Goal: Information Seeking & Learning: Check status

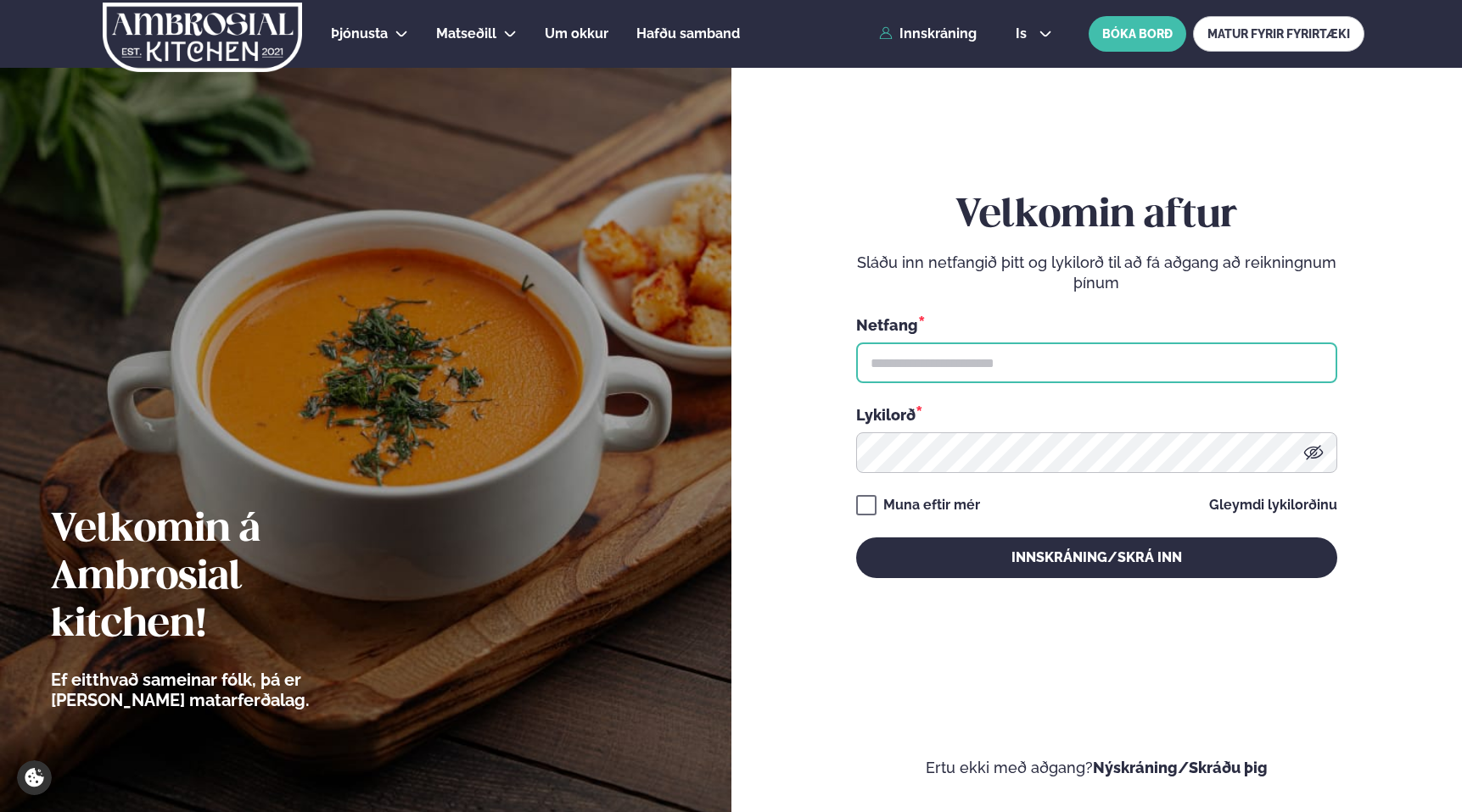
click at [1105, 370] on input "text" at bounding box center [1096, 362] width 481 height 40
type input "**********"
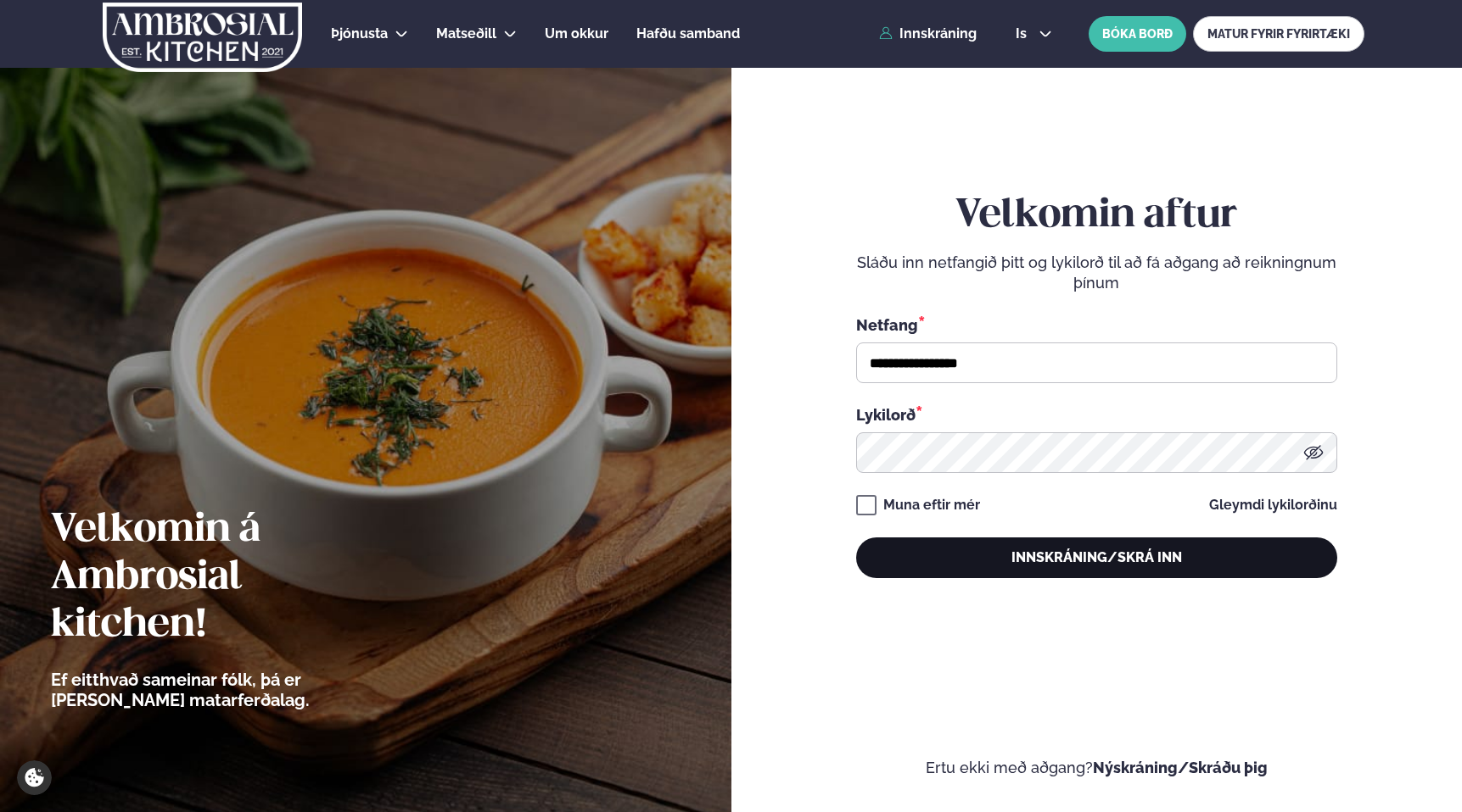
click at [1134, 564] on button "Innskráning/Skrá inn" at bounding box center [1096, 557] width 481 height 40
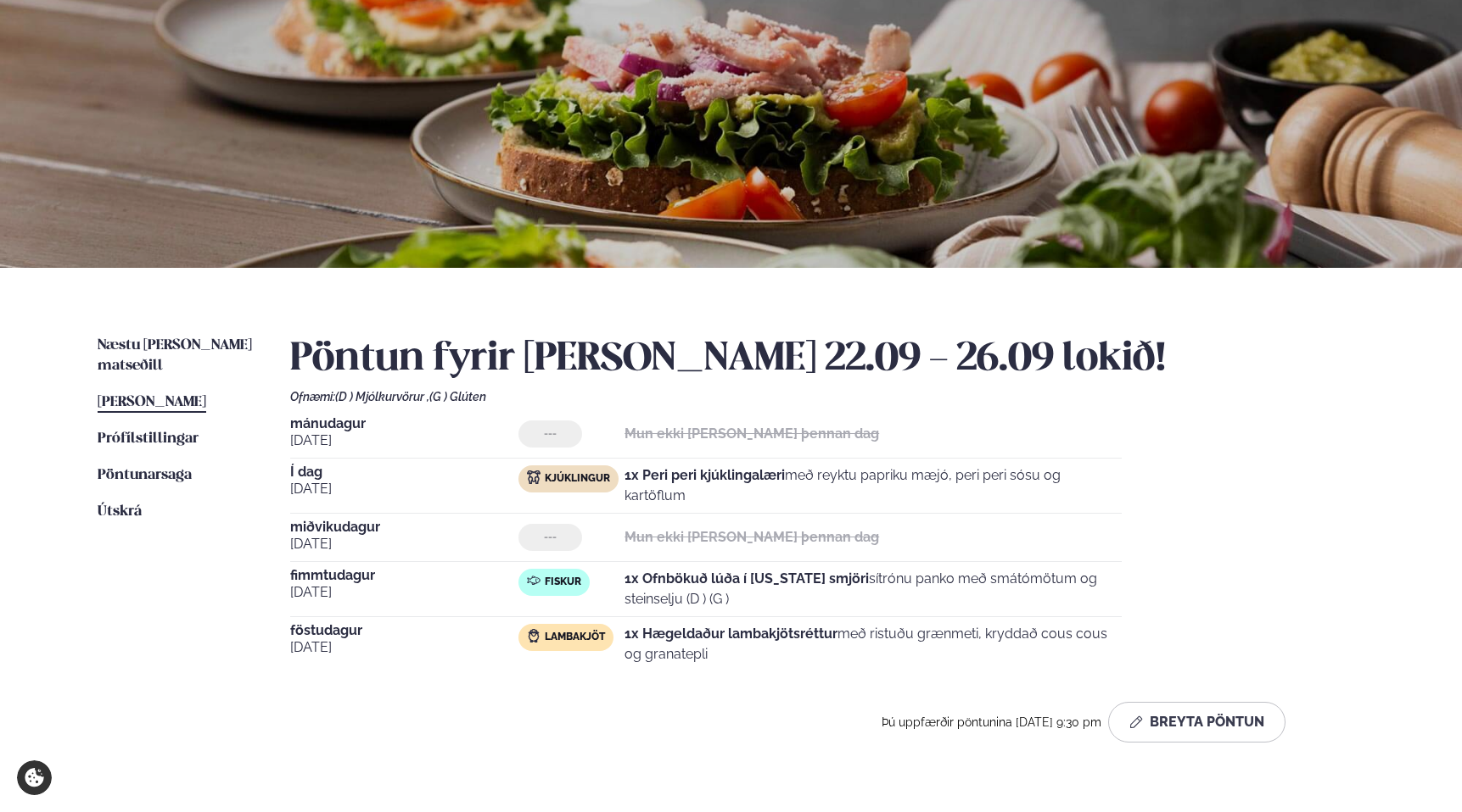
scroll to position [106, 0]
click at [198, 341] on span "Næstu [PERSON_NAME] matseðill" at bounding box center [174, 356] width 155 height 34
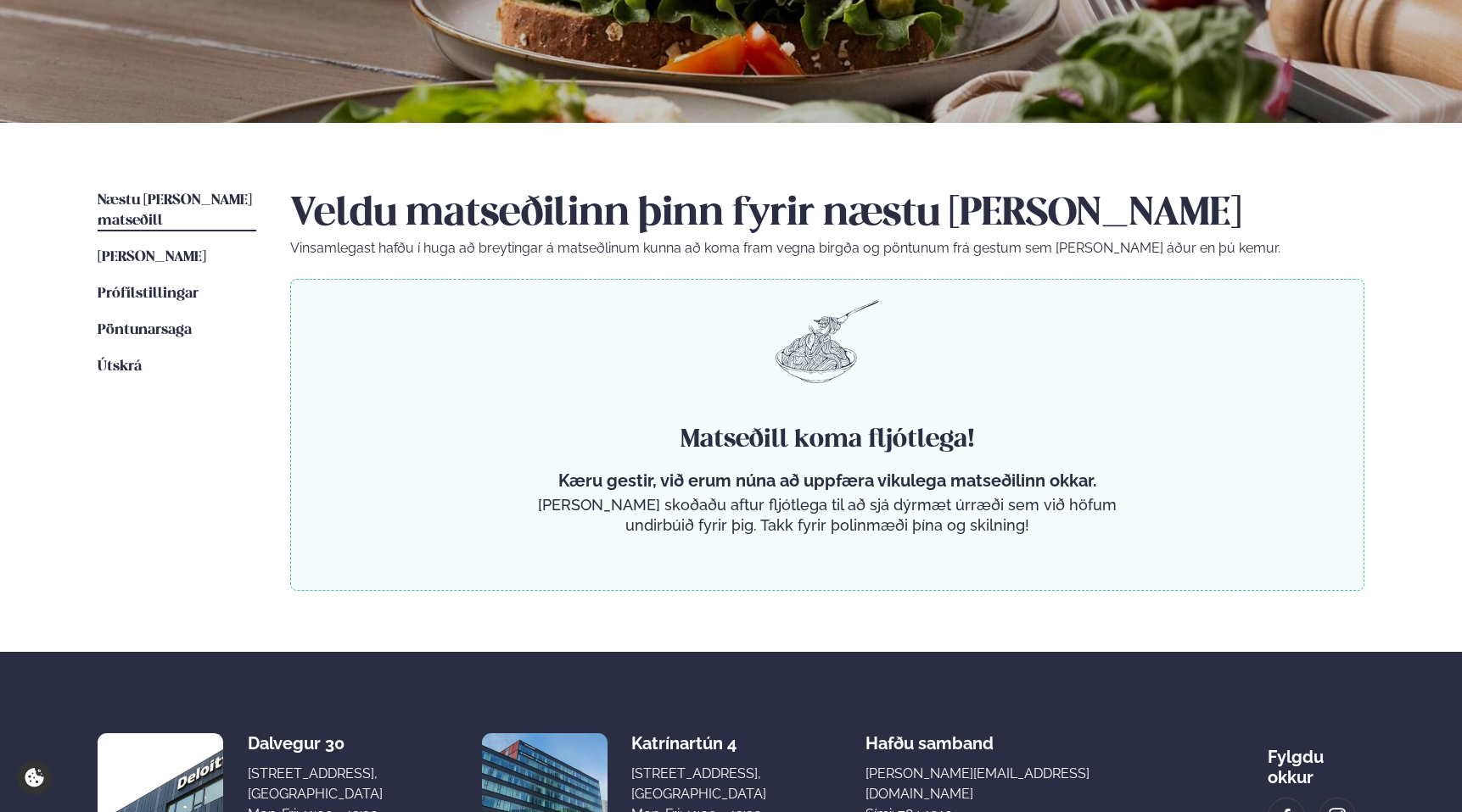
scroll to position [254, 0]
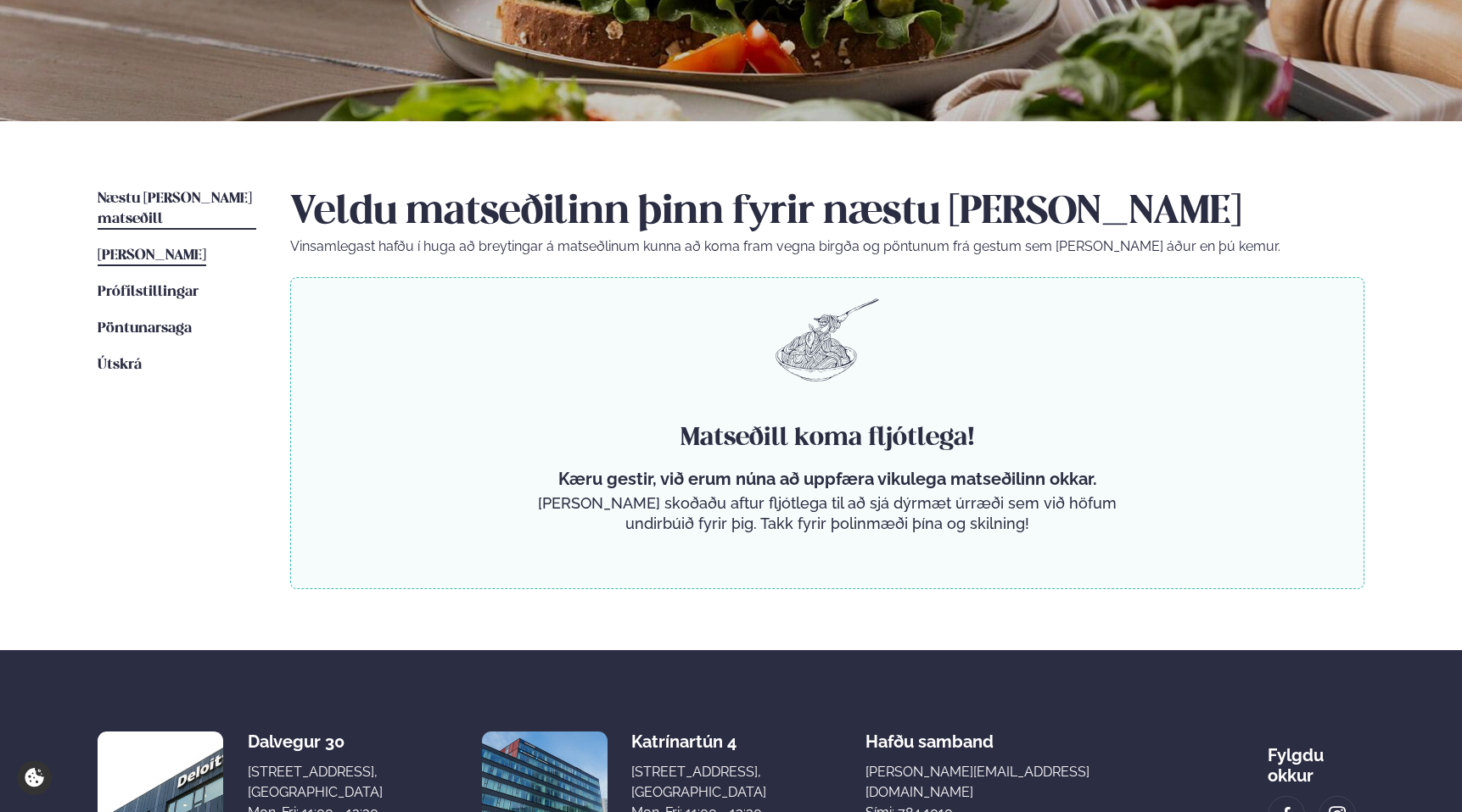
click at [206, 246] on link "[PERSON_NAME] matseðill [PERSON_NAME]" at bounding box center [152, 256] width 108 height 21
